Goal: Find specific page/section: Find specific page/section

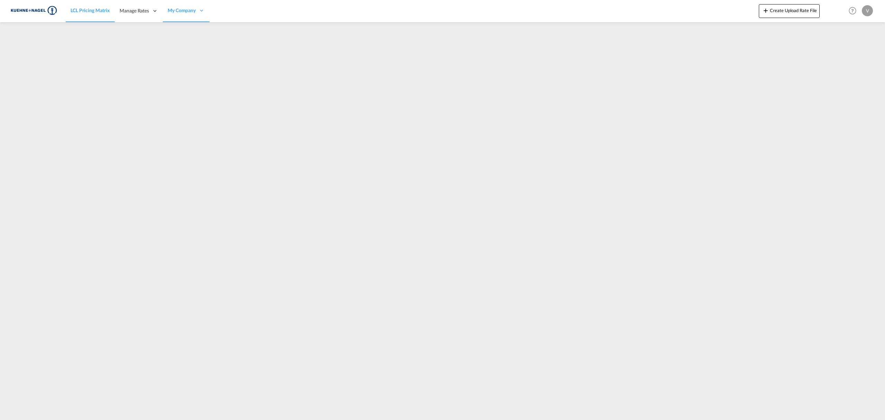
click at [90, 10] on span "LCL Pricing Matrix" at bounding box center [89, 10] width 39 height 6
click at [90, 9] on span "LCL Pricing Matrix" at bounding box center [89, 10] width 39 height 6
click at [82, 10] on span "LCL Pricing Matrix" at bounding box center [89, 10] width 39 height 6
click at [32, 6] on img at bounding box center [33, 11] width 47 height 16
click at [41, 7] on img at bounding box center [33, 11] width 47 height 16
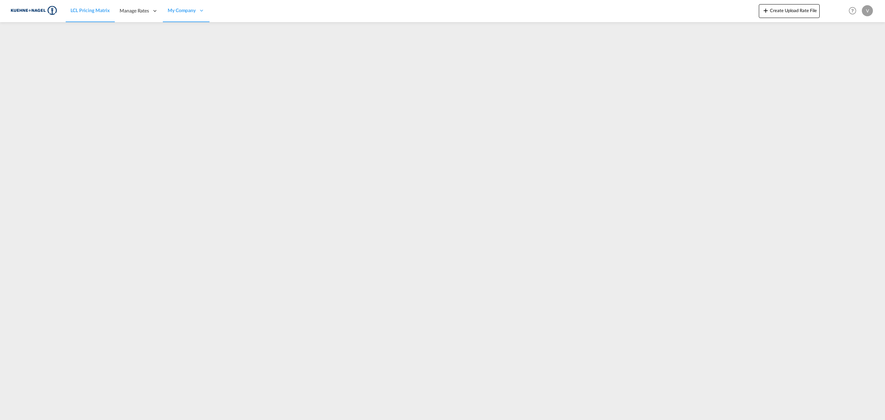
click at [40, 10] on img at bounding box center [33, 11] width 47 height 16
click at [75, 10] on span "LCL Pricing Matrix" at bounding box center [89, 10] width 39 height 6
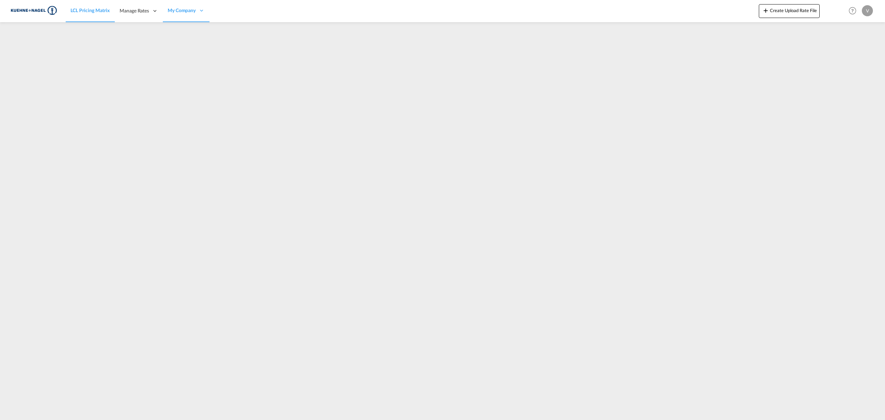
click at [112, 10] on link "LCL Pricing Matrix" at bounding box center [90, 11] width 49 height 22
click at [133, 8] on span "Manage Rates" at bounding box center [134, 10] width 29 height 7
click at [190, 11] on span "My Company" at bounding box center [182, 10] width 28 height 7
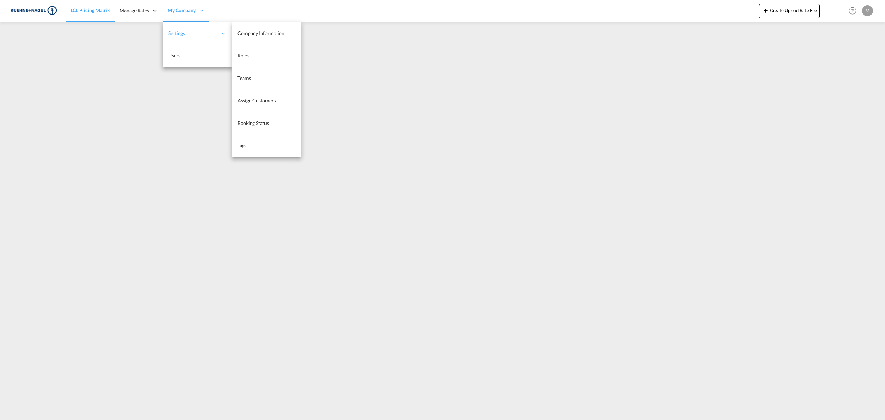
click at [181, 32] on span "Settings" at bounding box center [192, 33] width 49 height 7
